Goal: Transaction & Acquisition: Purchase product/service

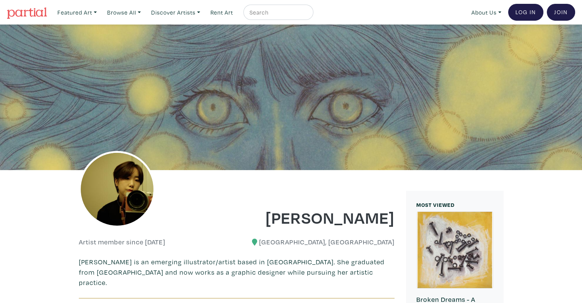
click at [24, 13] on img at bounding box center [27, 12] width 40 height 11
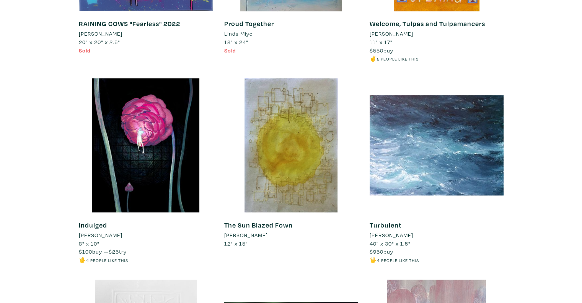
scroll to position [1069, 0]
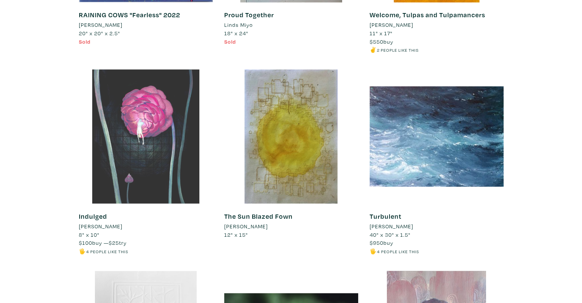
click at [164, 159] on div at bounding box center [146, 136] width 134 height 134
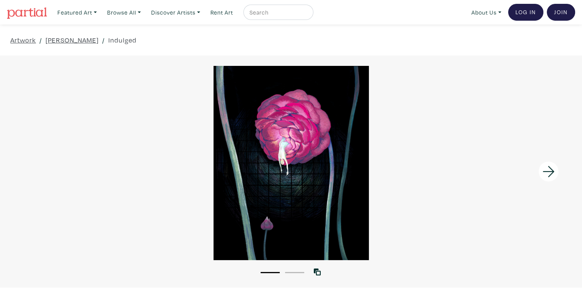
click at [545, 171] on icon at bounding box center [547, 171] width 11 height 11
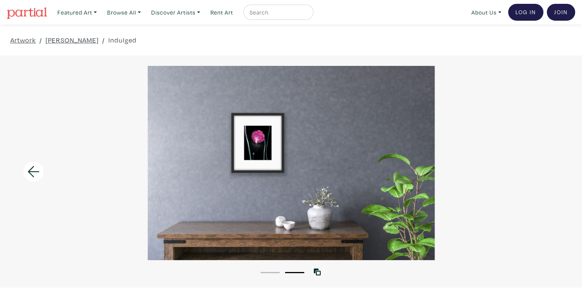
click at [35, 170] on icon at bounding box center [34, 171] width 26 height 21
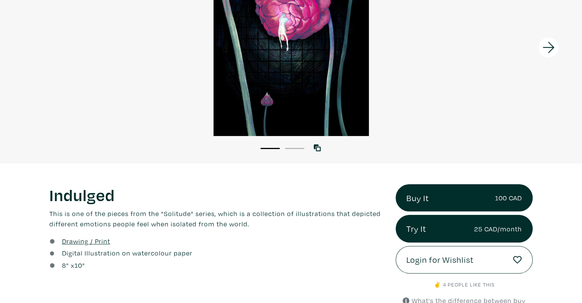
scroll to position [223, 0]
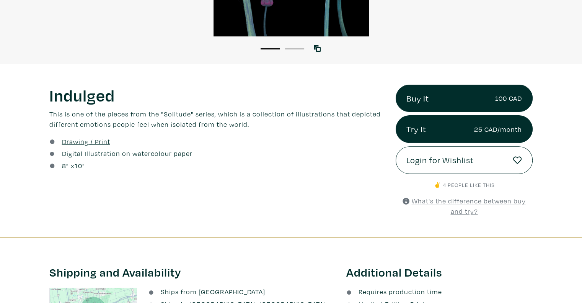
click at [463, 208] on u "What's the difference between buy and try?" at bounding box center [468, 205] width 114 height 19
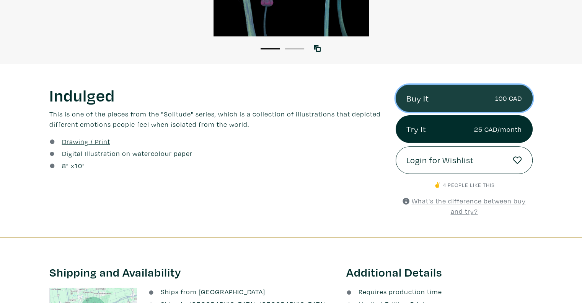
click at [420, 100] on link "Buy It 100 CAD" at bounding box center [464, 99] width 137 height 28
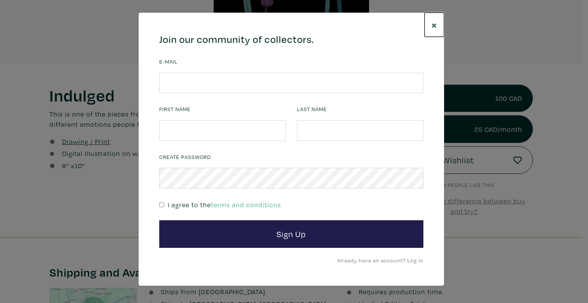
click at [435, 21] on span "×" at bounding box center [434, 24] width 6 height 13
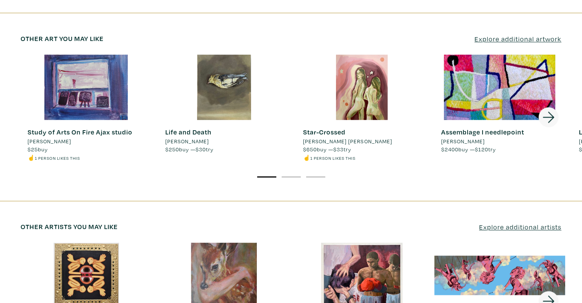
scroll to position [1266, 0]
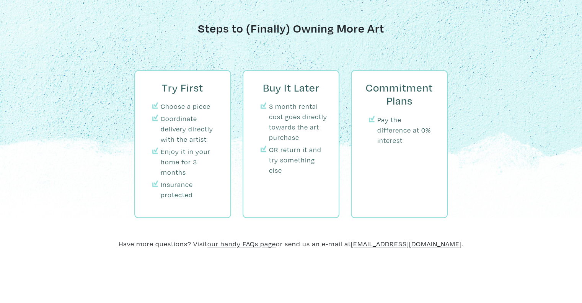
scroll to position [858, 0]
